Goal: Information Seeking & Learning: Learn about a topic

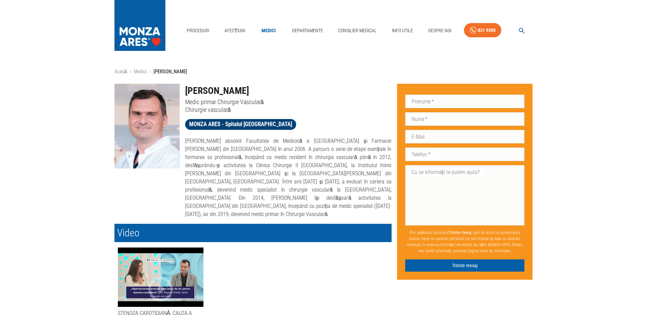
click at [228, 124] on span "MONZA ARES - Spitalul [GEOGRAPHIC_DATA]" at bounding box center [240, 124] width 111 height 8
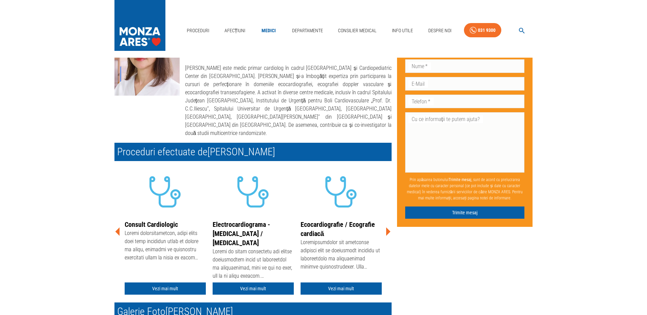
scroll to position [136, 0]
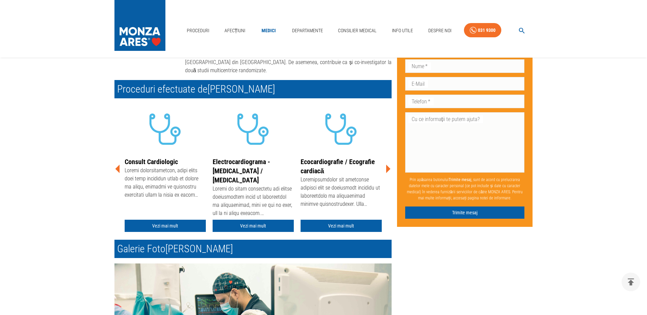
click at [119, 165] on icon at bounding box center [117, 169] width 4 height 8
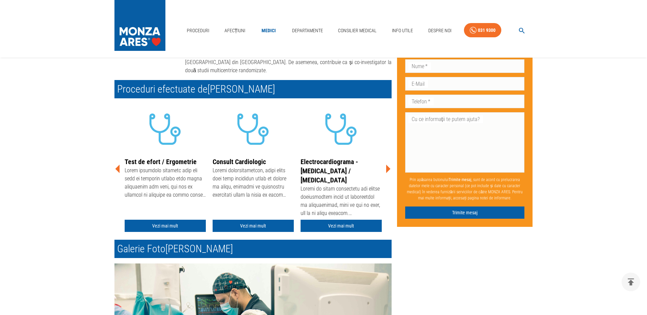
click at [119, 165] on icon at bounding box center [117, 169] width 4 height 8
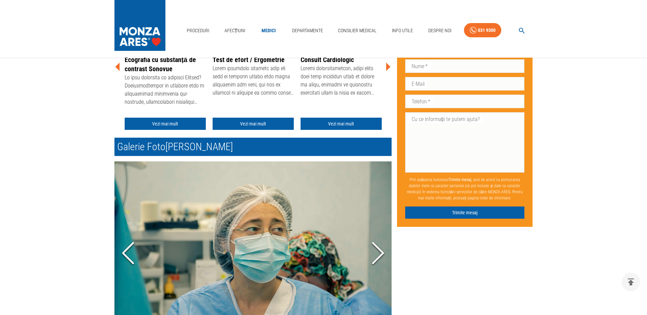
scroll to position [238, 0]
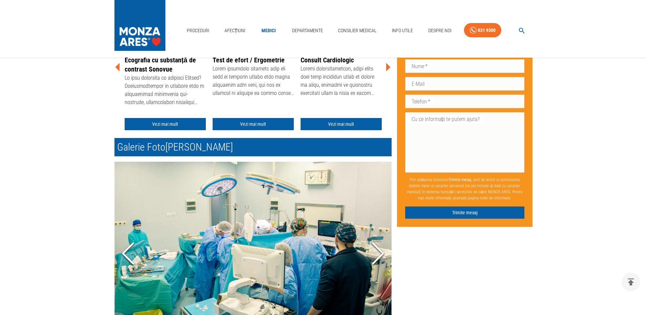
click at [378, 243] on icon "Next Slide" at bounding box center [378, 254] width 20 height 41
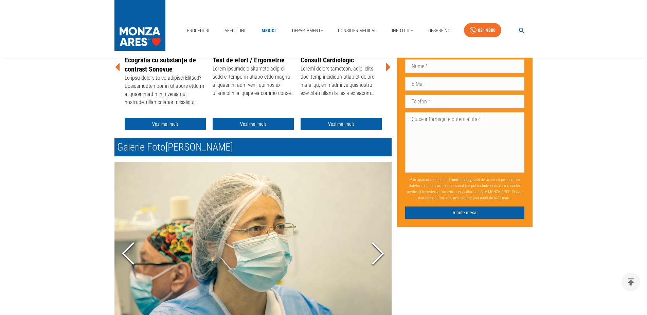
click at [378, 243] on icon "Next Slide" at bounding box center [378, 254] width 20 height 41
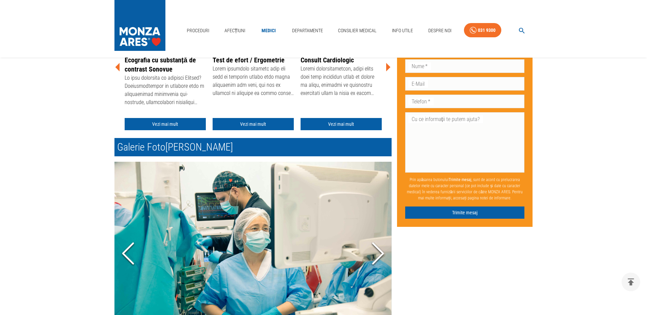
click at [378, 243] on icon "Next Slide" at bounding box center [378, 254] width 20 height 41
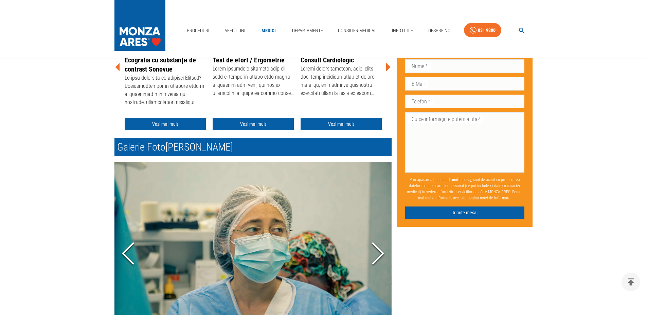
click at [378, 243] on icon "Next Slide" at bounding box center [378, 254] width 20 height 41
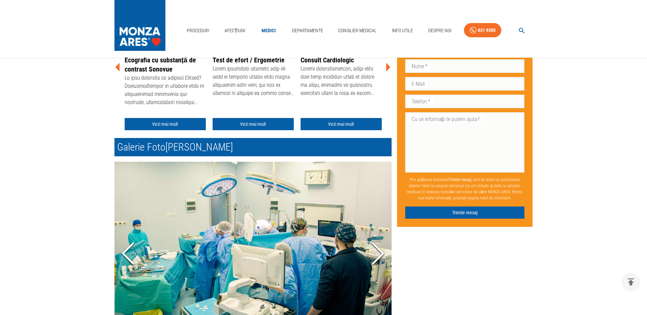
click at [378, 243] on icon "Next Slide" at bounding box center [378, 254] width 20 height 41
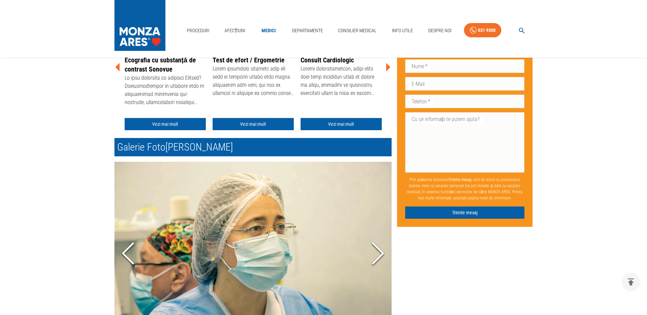
click at [378, 243] on icon "Next Slide" at bounding box center [378, 254] width 20 height 41
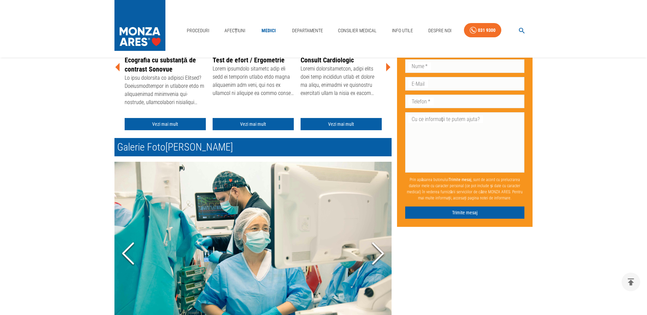
click at [378, 243] on icon "Next Slide" at bounding box center [378, 254] width 20 height 41
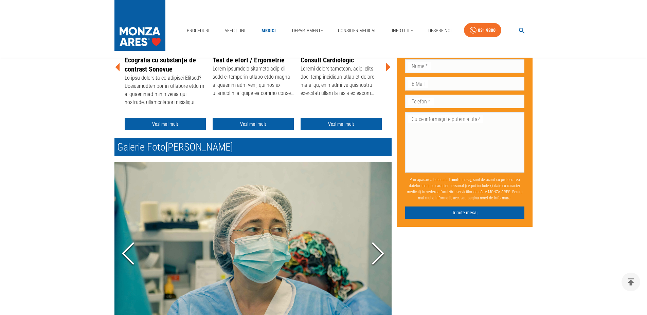
click at [378, 243] on icon "Next Slide" at bounding box center [378, 254] width 20 height 41
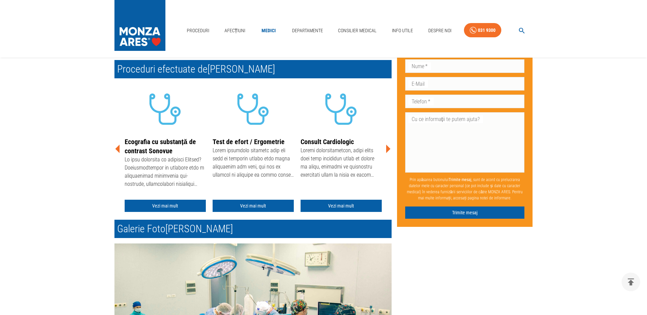
scroll to position [0, 0]
